Goal: Information Seeking & Learning: Compare options

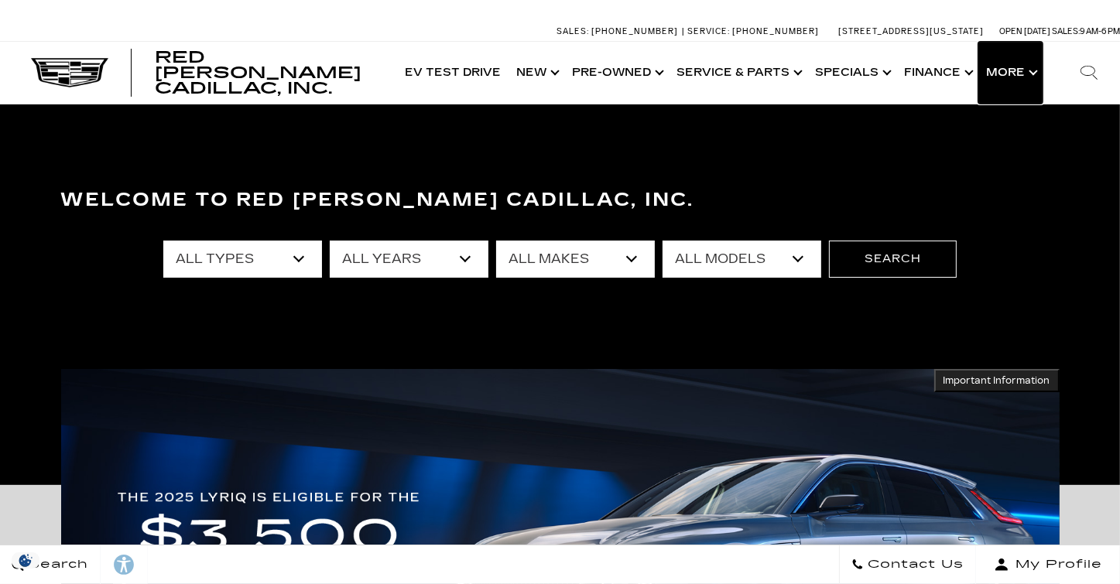
click at [1030, 75] on button "Show More" at bounding box center [1010, 73] width 64 height 62
click at [1031, 72] on button "Show More" at bounding box center [1010, 73] width 64 height 62
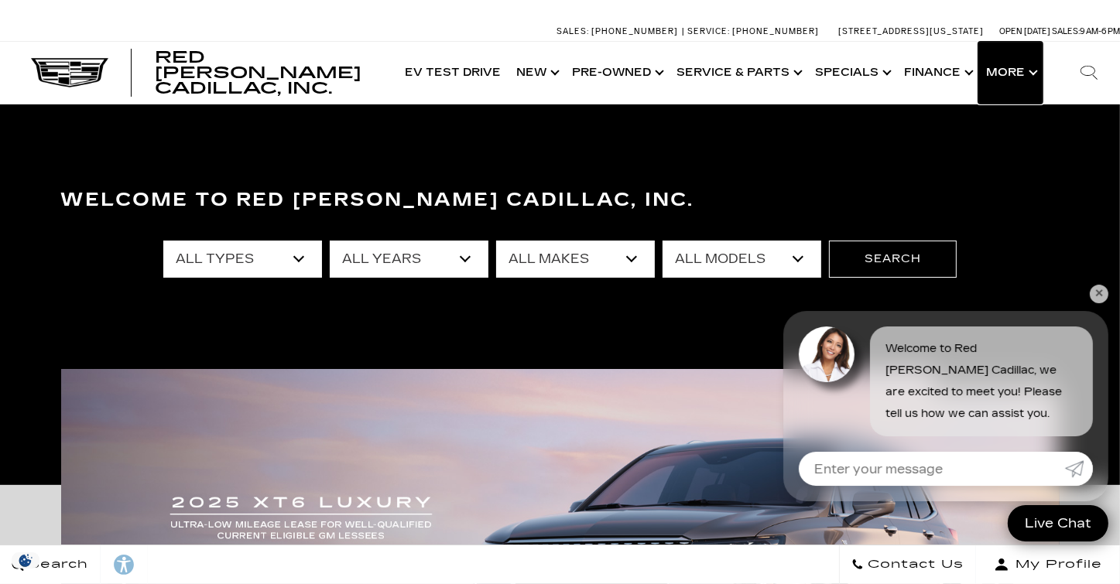
click at [1000, 72] on button "Show More" at bounding box center [1010, 73] width 64 height 62
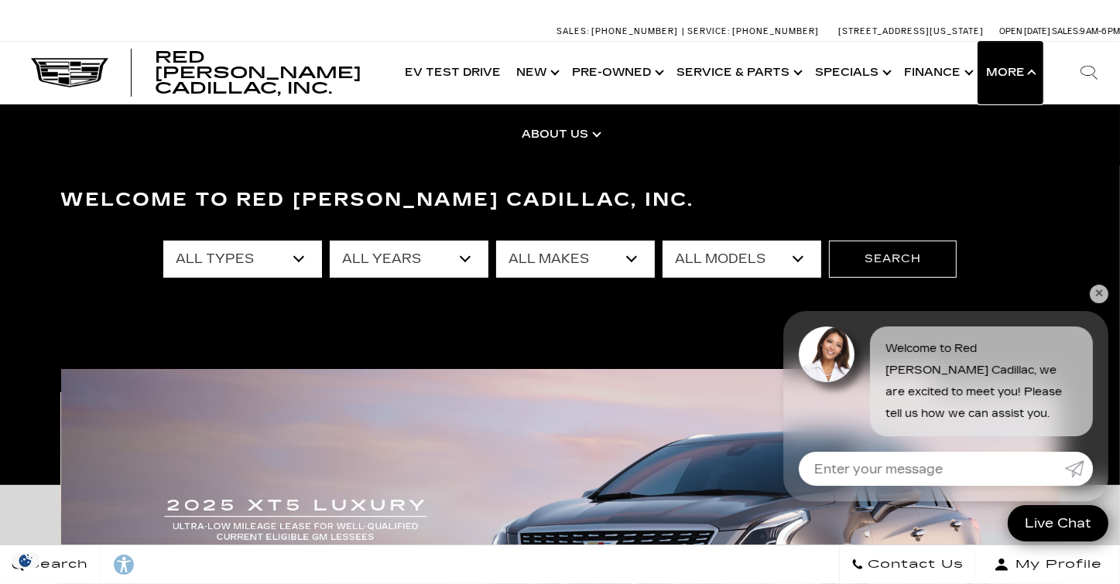
click at [1001, 69] on button "Show More" at bounding box center [1010, 73] width 64 height 62
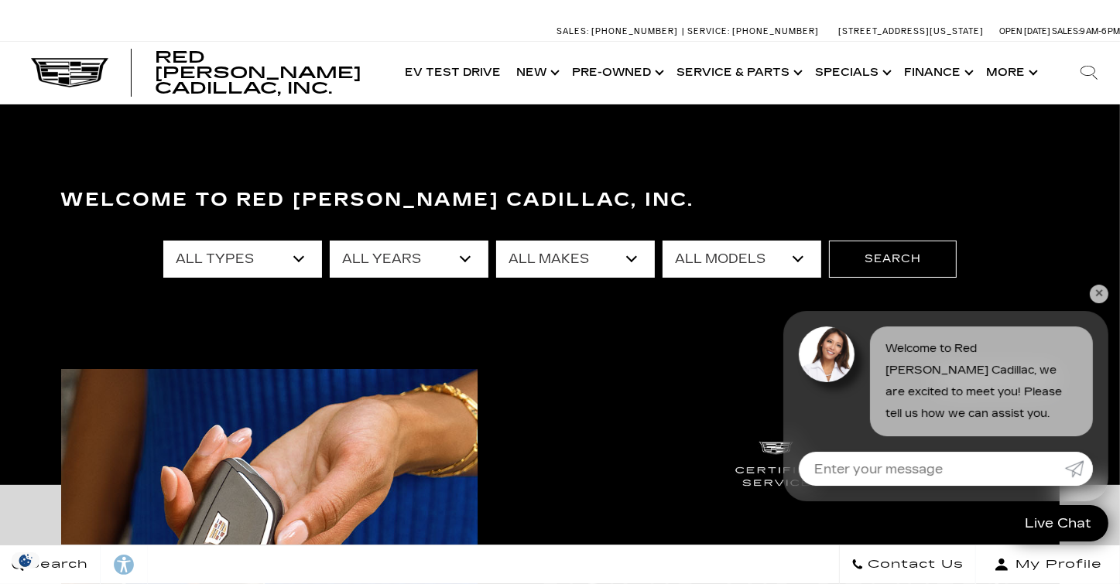
click at [1096, 293] on link "✕" at bounding box center [1099, 294] width 19 height 19
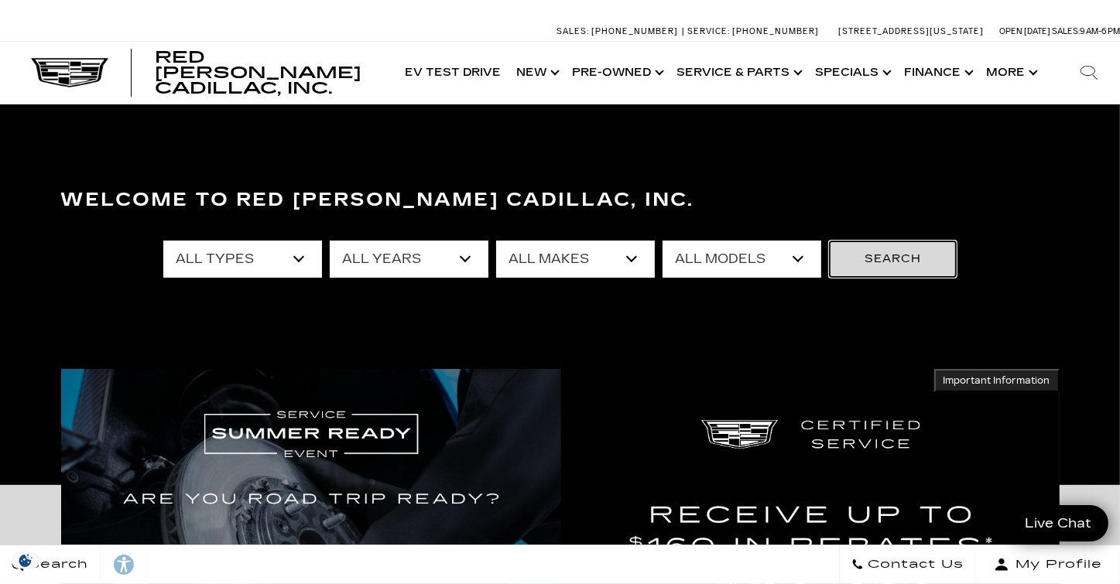
click at [903, 262] on button "Search" at bounding box center [893, 259] width 128 height 37
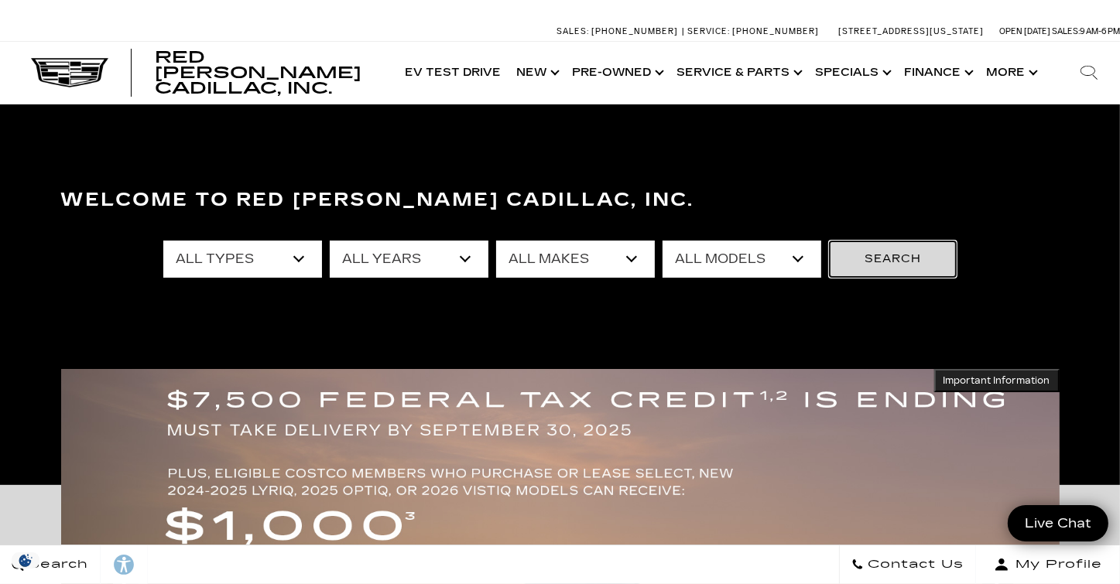
click at [899, 258] on button "Search" at bounding box center [893, 259] width 128 height 37
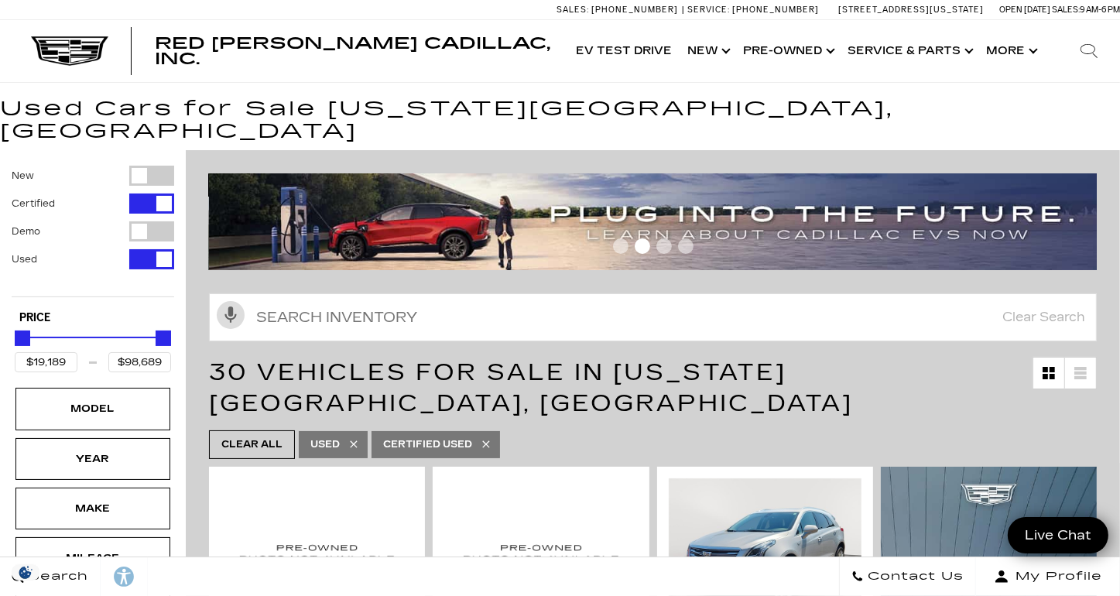
click at [913, 111] on h1 "Used Cars for Sale Colorado Springs, CO" at bounding box center [560, 120] width 1120 height 44
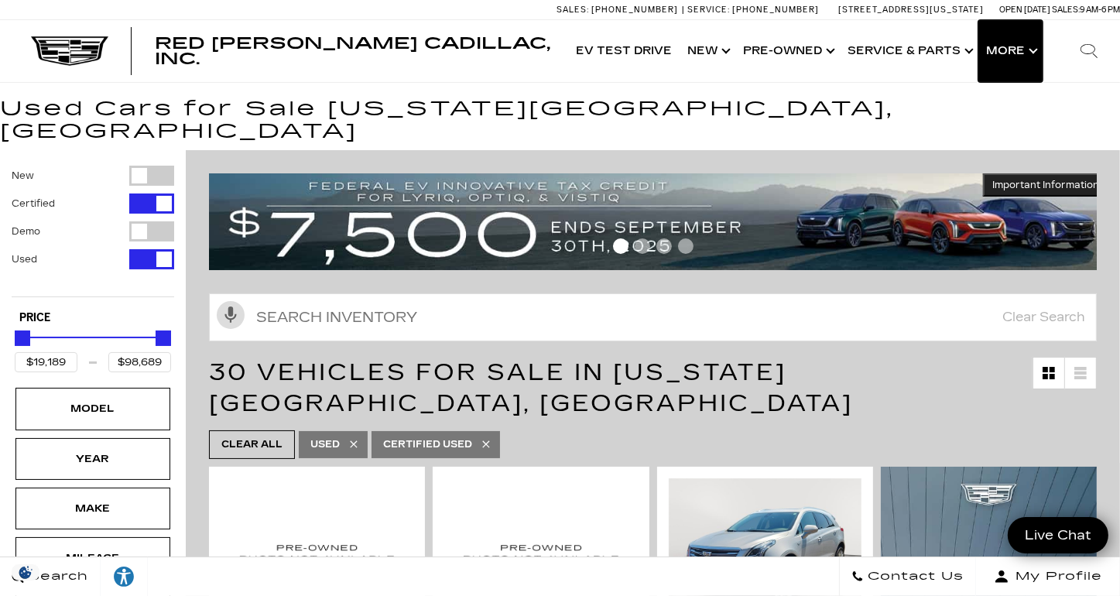
click at [1005, 53] on button "Show More" at bounding box center [1010, 51] width 64 height 62
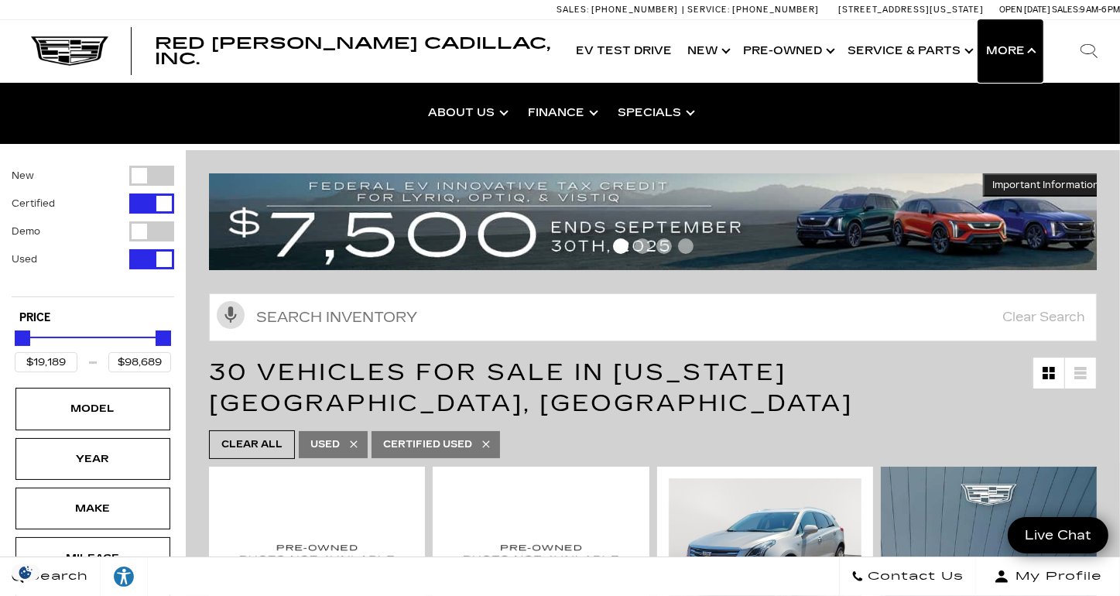
click at [1005, 53] on button "Show More" at bounding box center [1010, 51] width 64 height 62
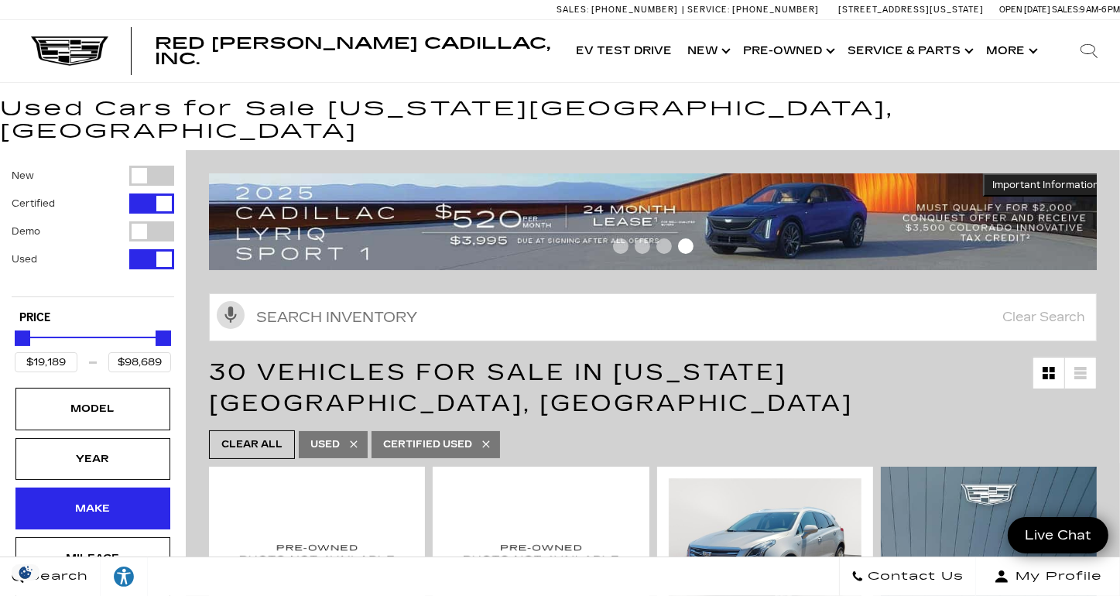
click at [97, 500] on div "Make" at bounding box center [92, 508] width 77 height 17
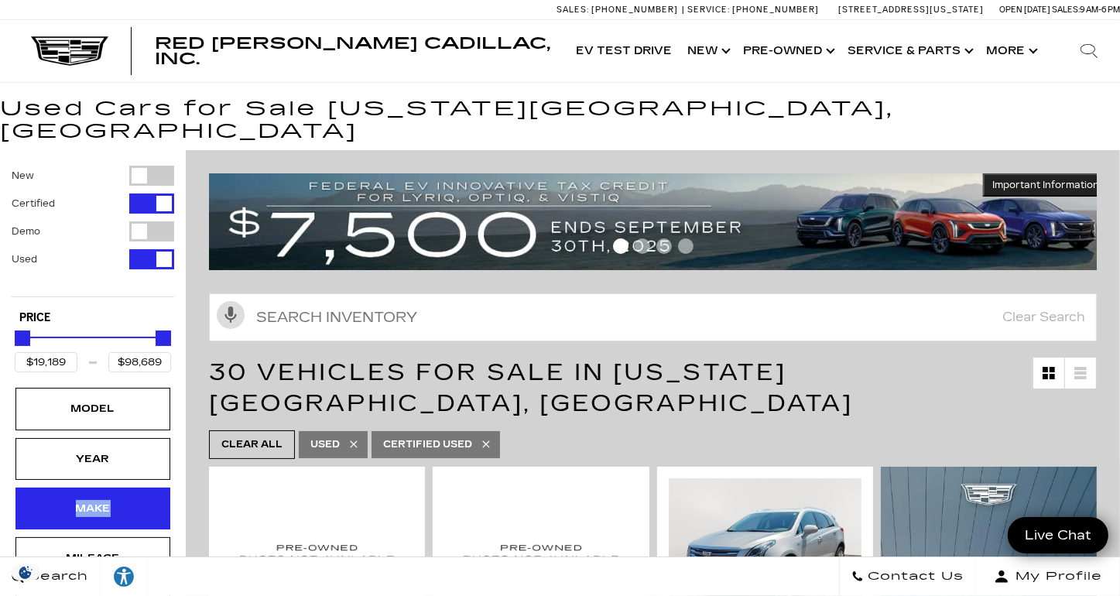
click at [99, 500] on div "Make" at bounding box center [92, 508] width 77 height 17
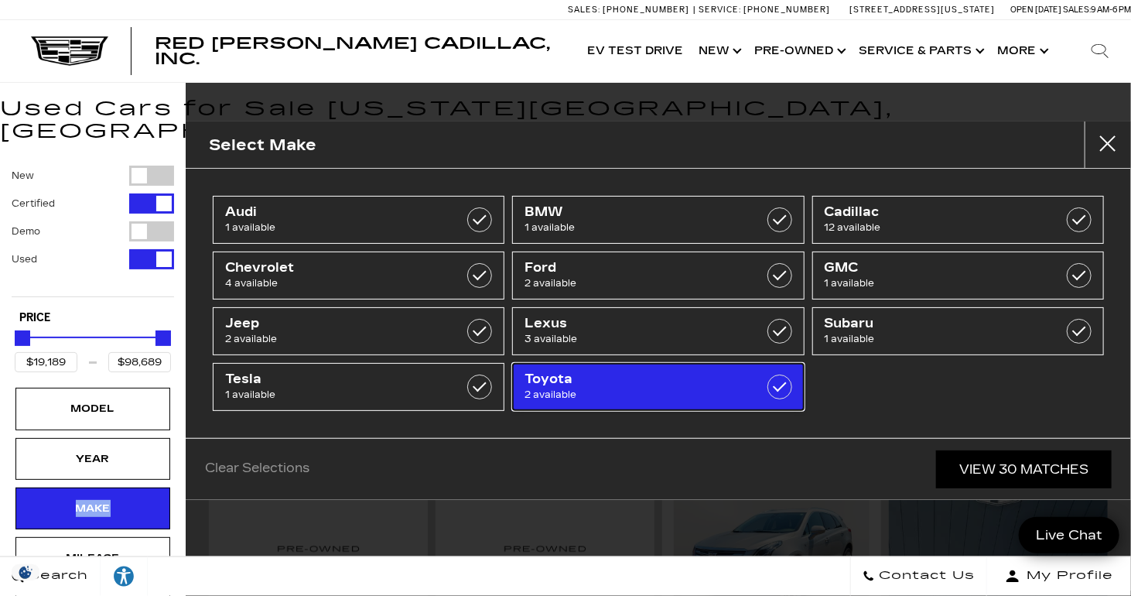
click at [589, 378] on span "Toyota" at bounding box center [639, 378] width 228 height 15
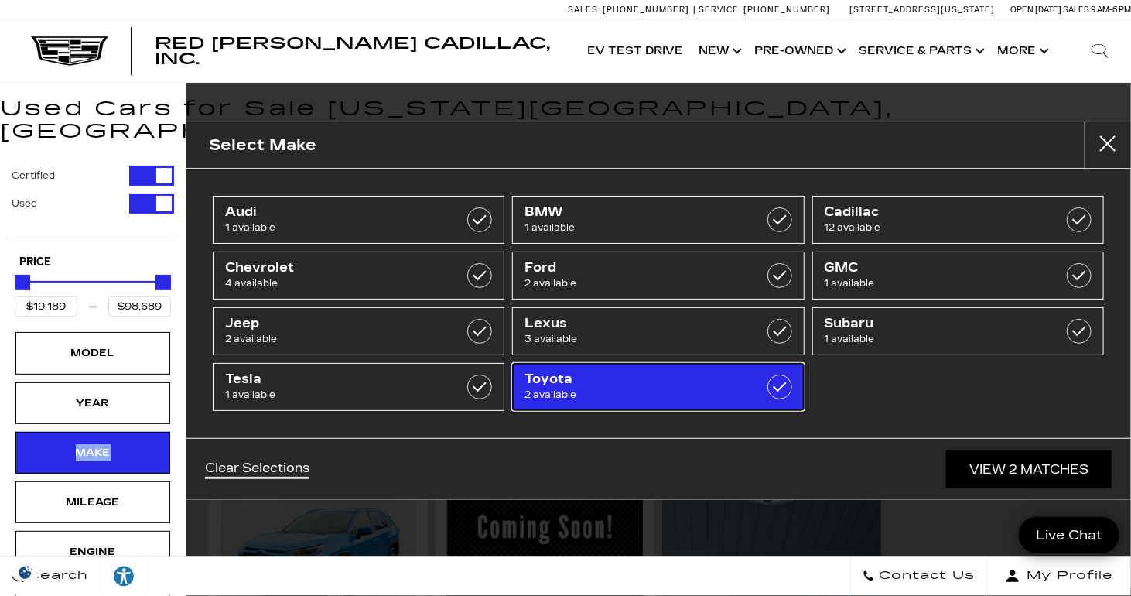
type input "$26,689"
type input "$45,189"
checkbox input "true"
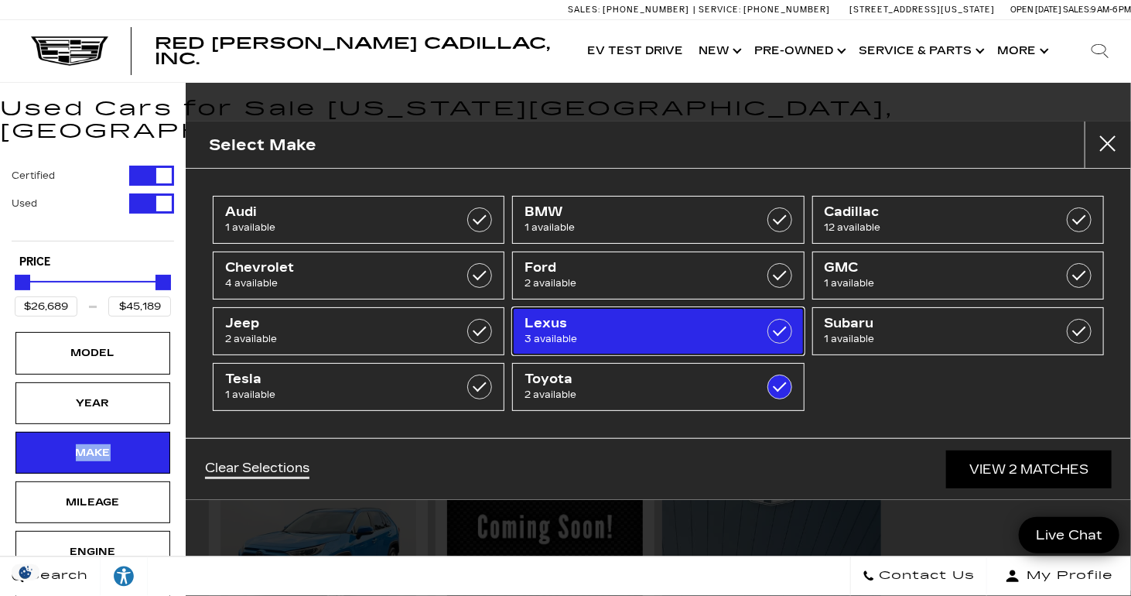
click at [601, 331] on span "3 available" at bounding box center [639, 338] width 228 height 15
checkbox input "true"
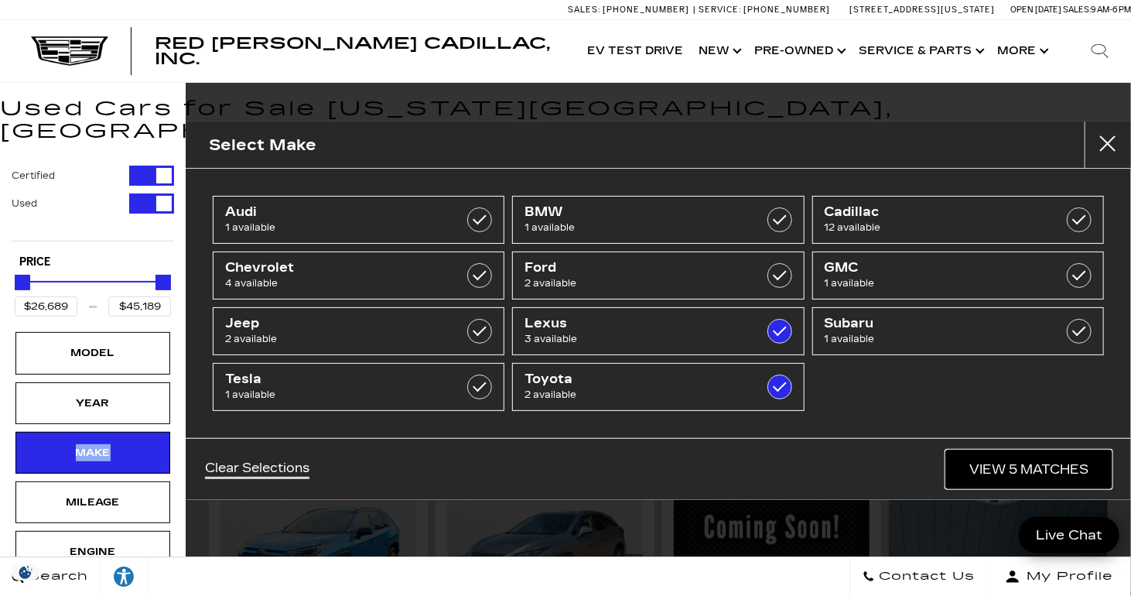
click at [993, 467] on link "View 5 Matches" at bounding box center [1029, 469] width 166 height 38
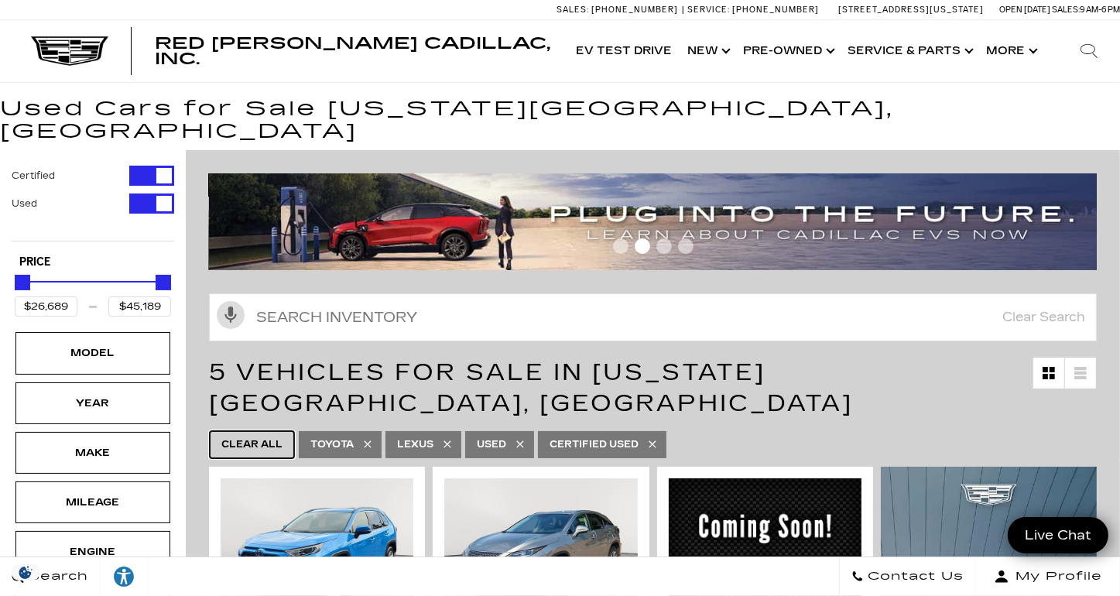
click at [272, 435] on span "Clear All" at bounding box center [251, 444] width 61 height 19
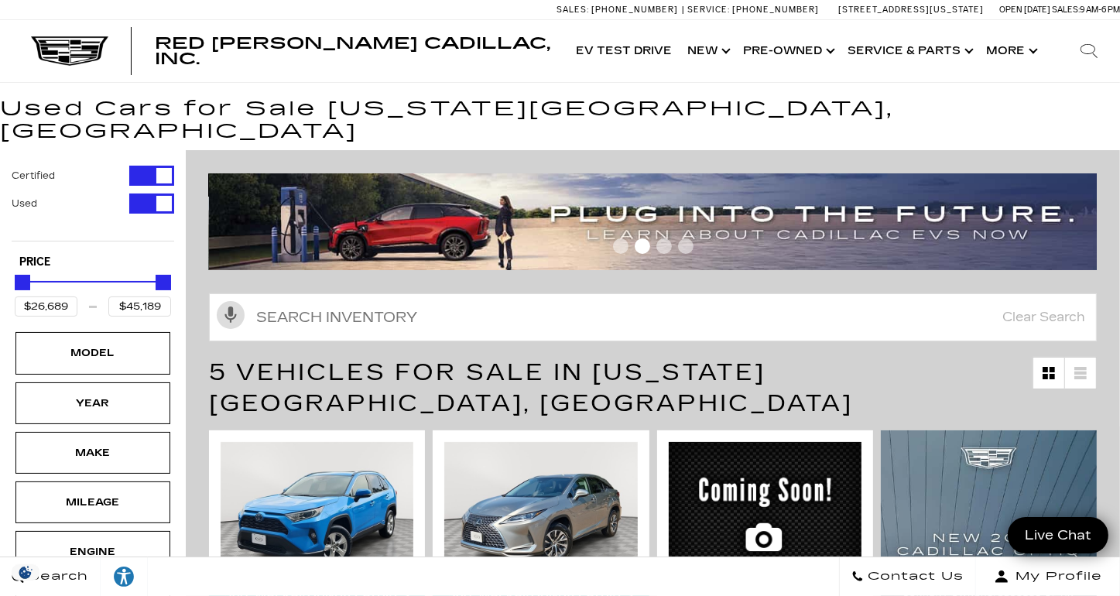
type input "$19,189"
type input "$179,434"
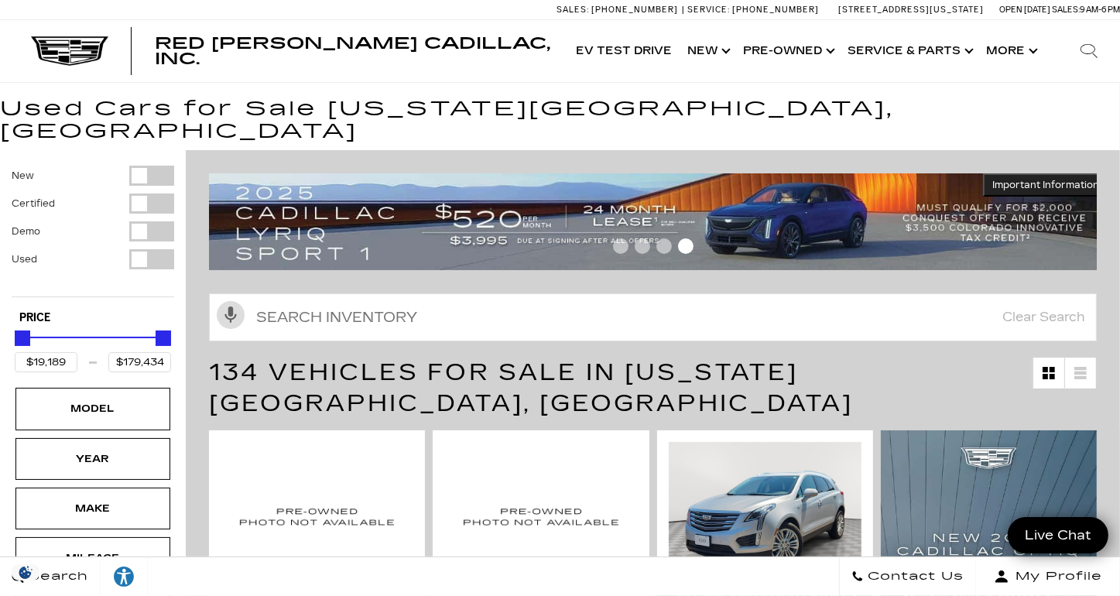
type input "$26,689"
type input "$45,189"
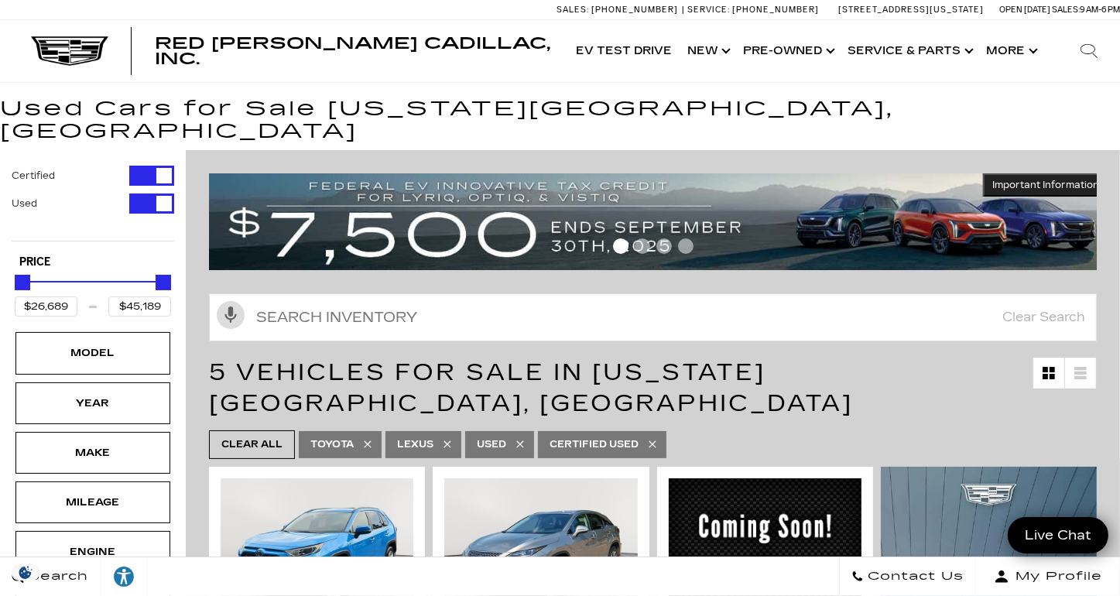
click at [268, 435] on span "Clear All" at bounding box center [251, 444] width 61 height 19
type input "$19,189"
type input "$179,434"
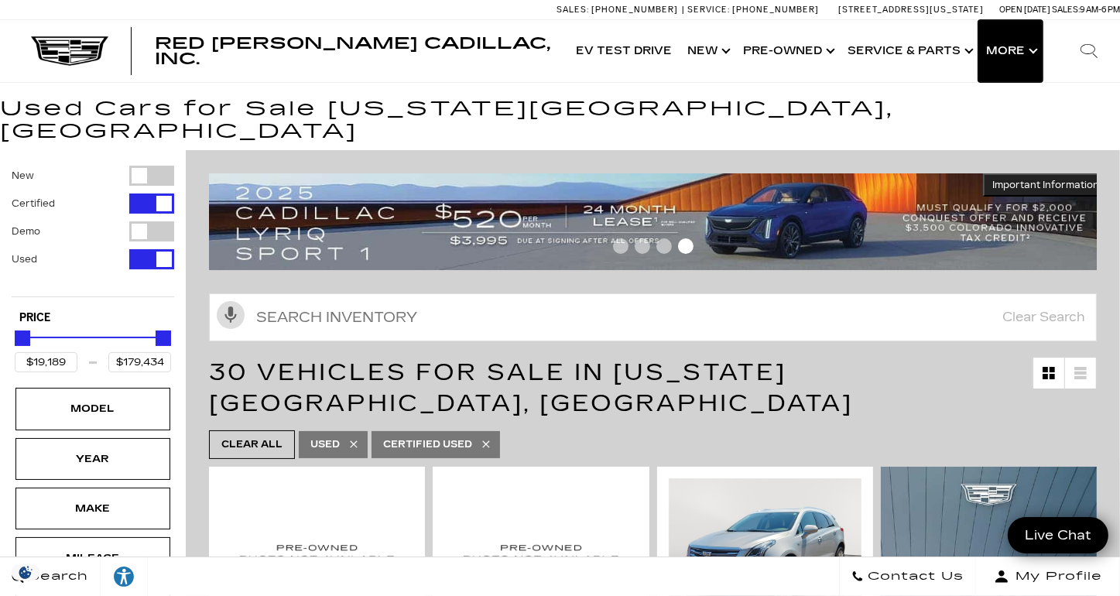
click at [1015, 52] on button "Show More" at bounding box center [1010, 51] width 64 height 62
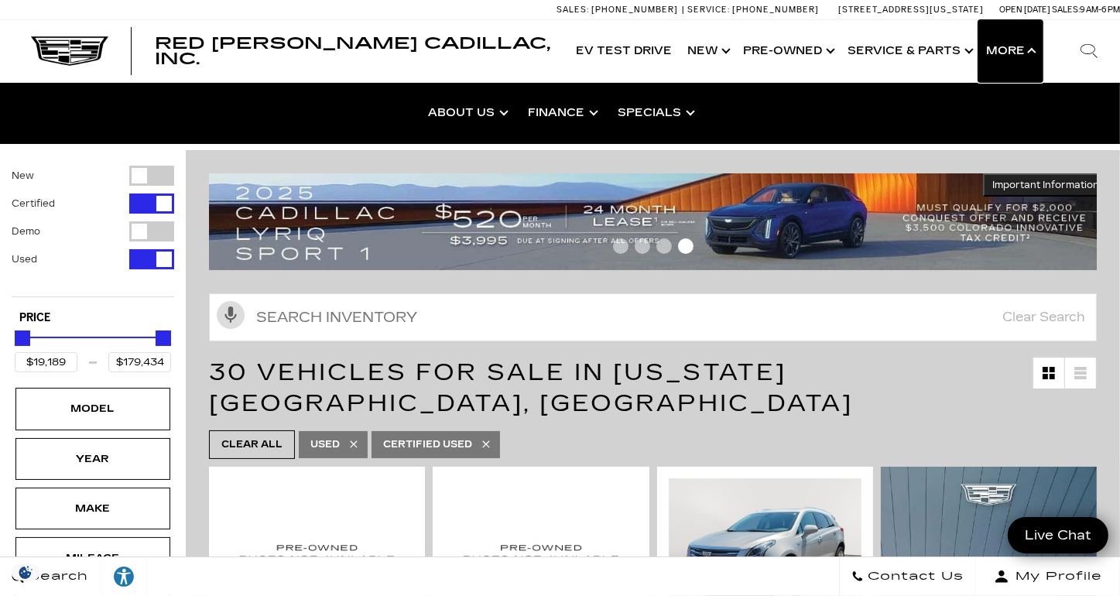
click at [1015, 52] on button "Show More" at bounding box center [1010, 51] width 64 height 62
